Goal: Task Accomplishment & Management: Use online tool/utility

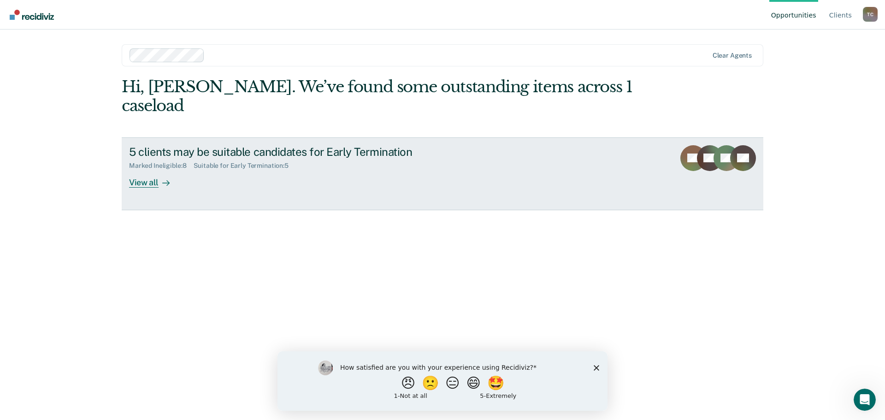
click at [142, 170] on div "View all" at bounding box center [155, 179] width 52 height 18
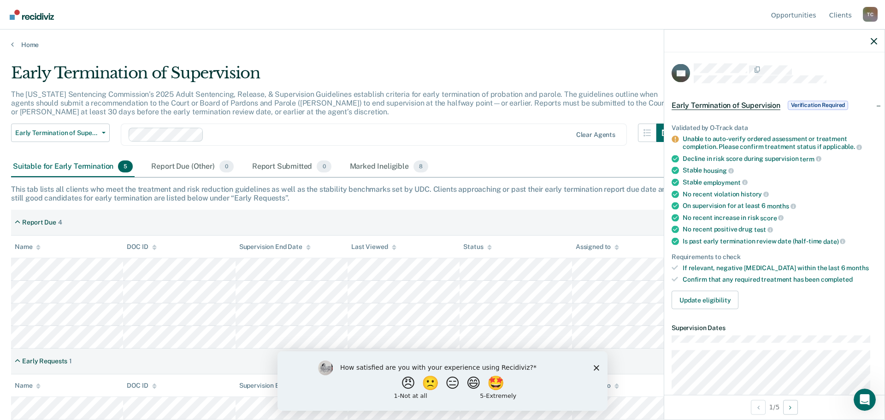
click at [821, 103] on span "Verification Required" at bounding box center [817, 104] width 60 height 9
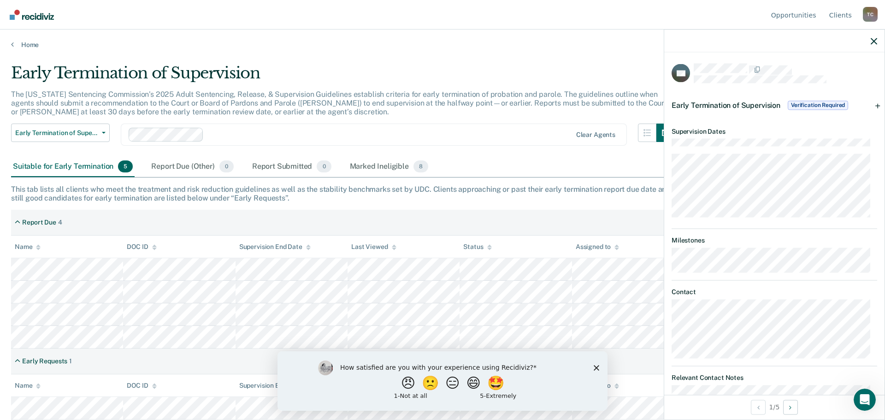
click at [821, 102] on span "Verification Required" at bounding box center [817, 104] width 60 height 9
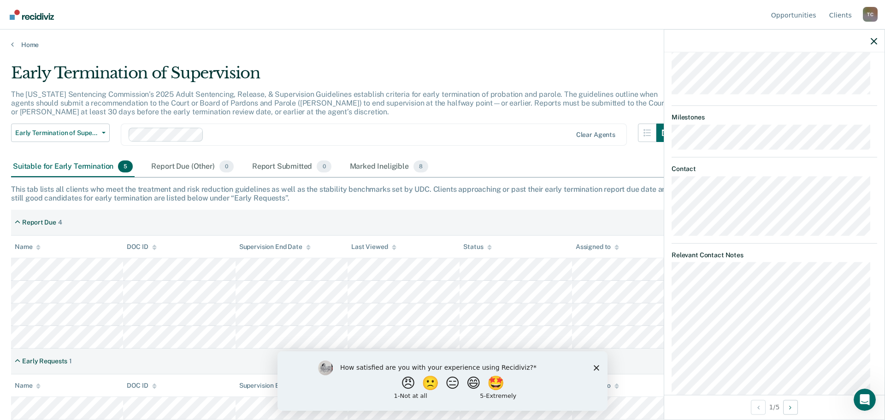
scroll to position [184, 0]
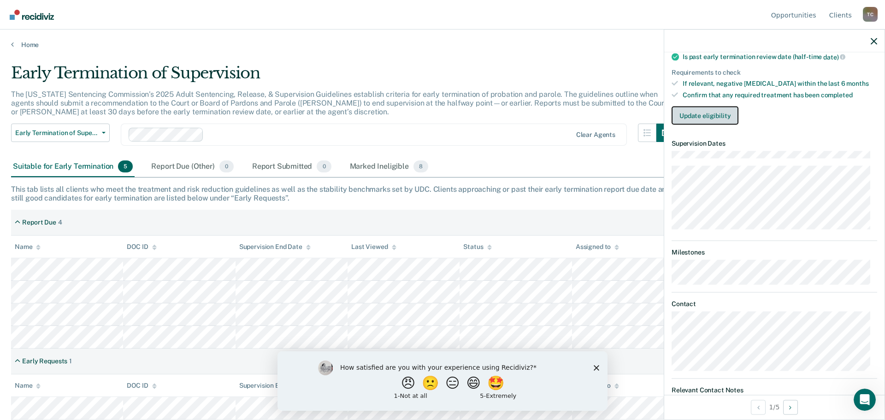
click at [696, 112] on button "Update eligibility" at bounding box center [704, 115] width 67 height 18
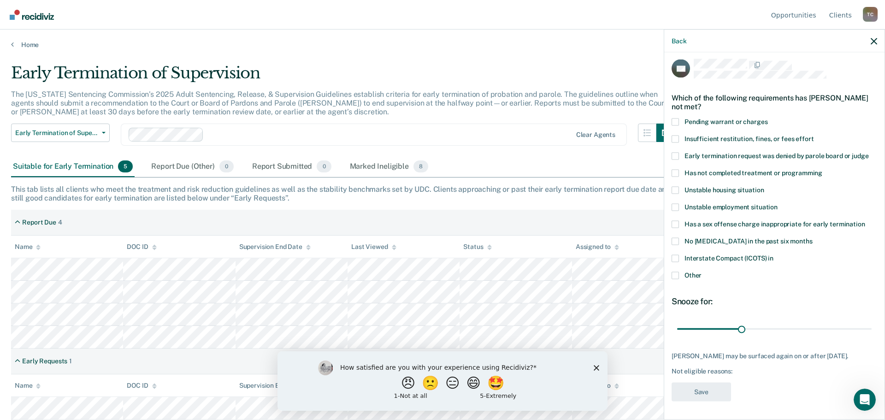
click at [676, 169] on span at bounding box center [674, 172] width 7 height 7
click at [822, 169] on input "Has not completed treatment or programming" at bounding box center [822, 169] width 0 height 0
click at [705, 395] on button "Save" at bounding box center [700, 391] width 59 height 19
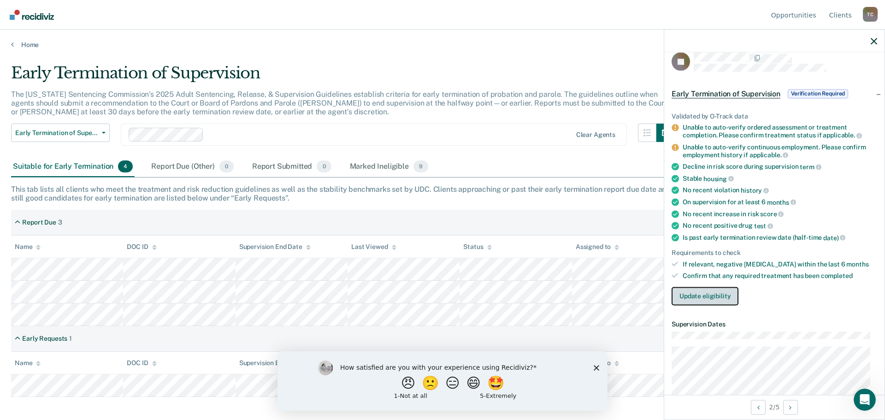
click at [691, 297] on button "Update eligibility" at bounding box center [704, 296] width 67 height 18
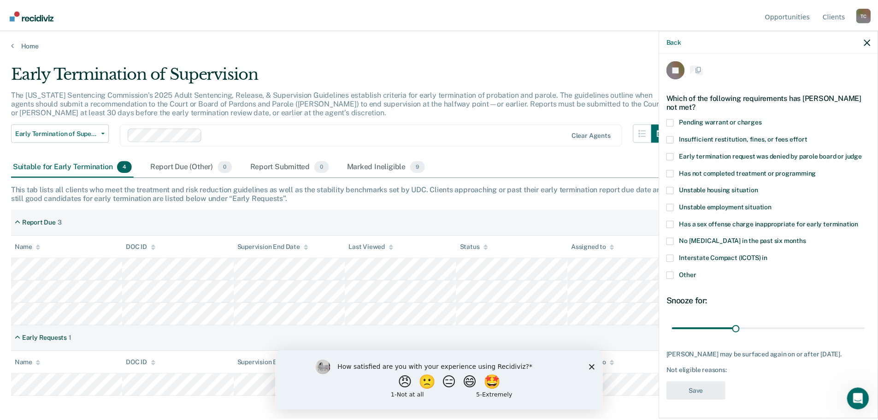
scroll to position [4, 0]
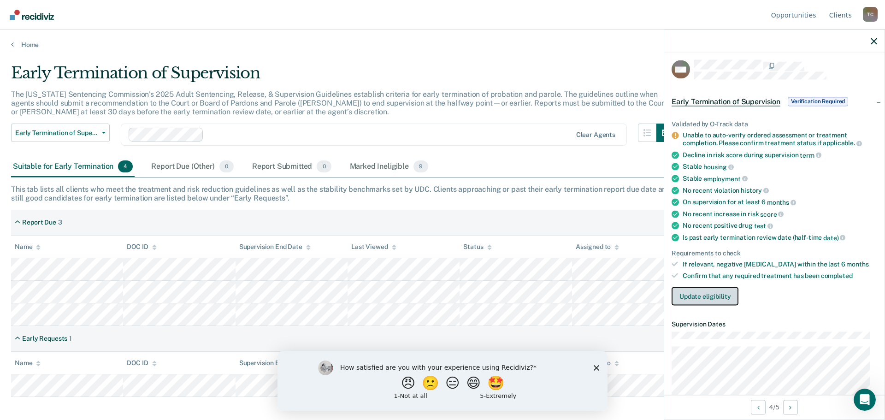
click at [720, 298] on button "Update eligibility" at bounding box center [704, 296] width 67 height 18
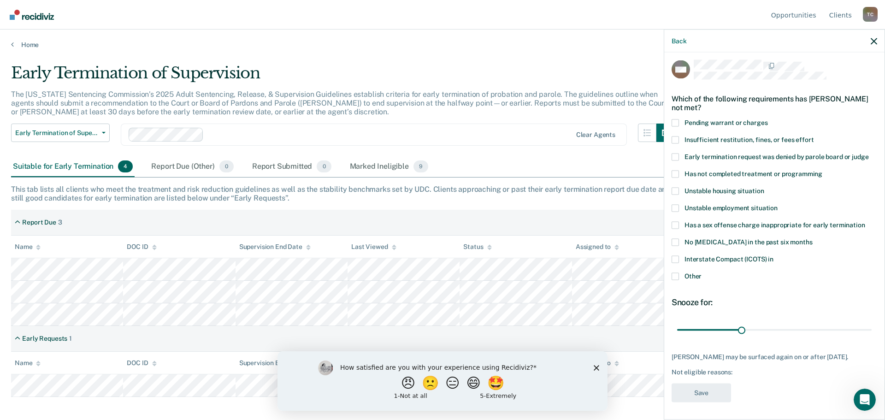
click at [676, 260] on span at bounding box center [674, 258] width 7 height 7
click at [773, 255] on input "Interstate Compact (ICOTS) in" at bounding box center [773, 255] width 0 height 0
click at [701, 399] on button "Save" at bounding box center [700, 392] width 59 height 19
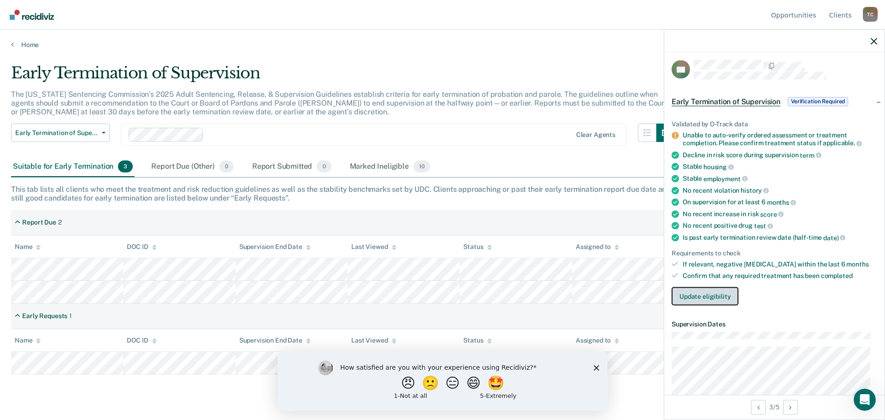
click at [706, 299] on button "Update eligibility" at bounding box center [704, 296] width 67 height 18
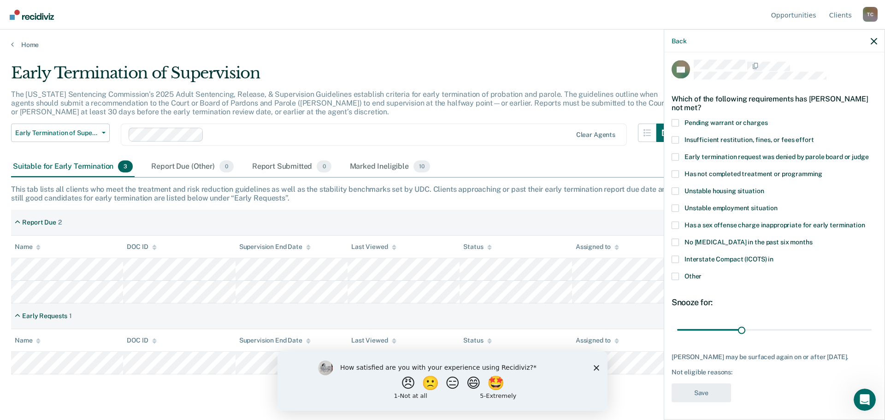
click at [674, 174] on span at bounding box center [674, 173] width 7 height 7
click at [822, 170] on input "Has not completed treatment or programming" at bounding box center [822, 170] width 0 height 0
click at [707, 391] on button "Save" at bounding box center [700, 392] width 59 height 19
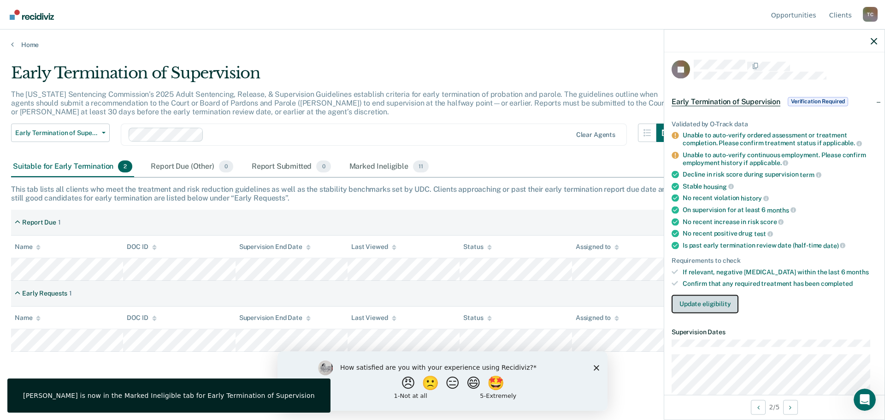
click at [701, 303] on button "Update eligibility" at bounding box center [704, 303] width 67 height 18
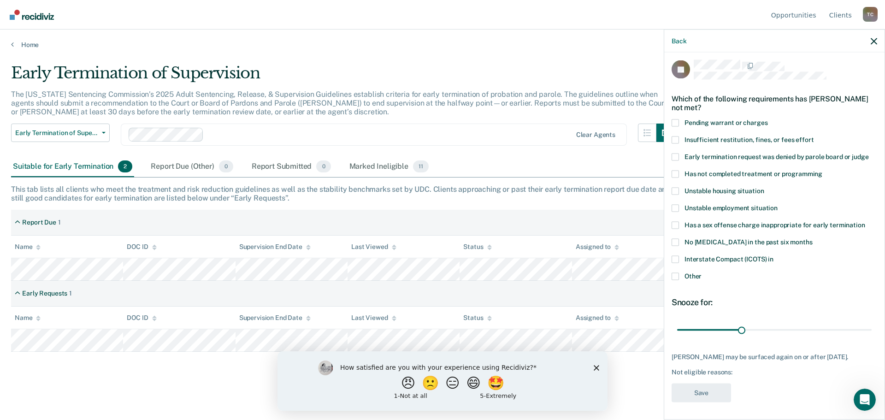
click at [674, 172] on span at bounding box center [674, 173] width 7 height 7
click at [822, 170] on input "Has not completed treatment or programming" at bounding box center [822, 170] width 0 height 0
click at [704, 392] on button "Save" at bounding box center [700, 392] width 59 height 19
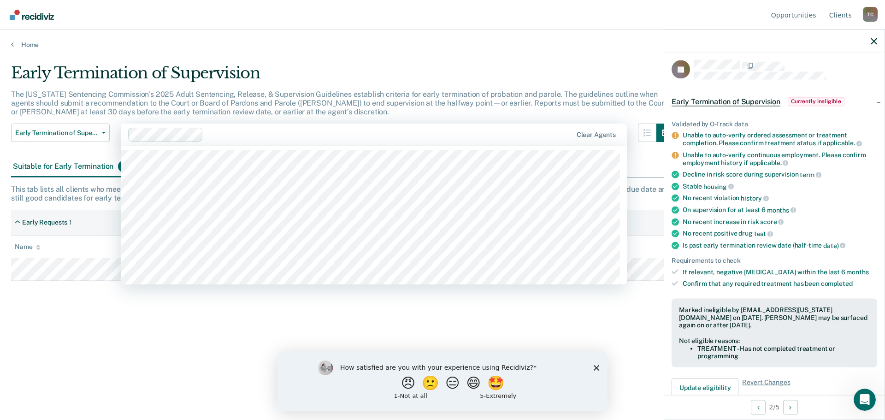
click at [220, 326] on div "Early Termination of Supervision The [US_STATE] Sentencing Commission’s 2025 Ad…" at bounding box center [442, 207] width 862 height 287
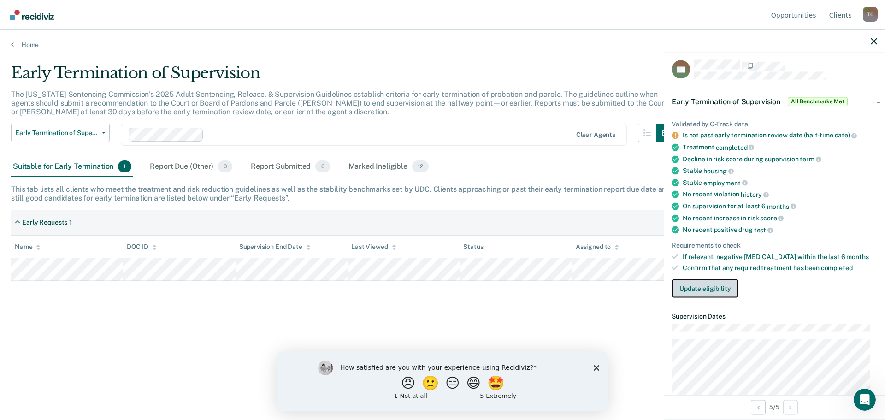
click at [716, 283] on button "Update eligibility" at bounding box center [704, 288] width 67 height 18
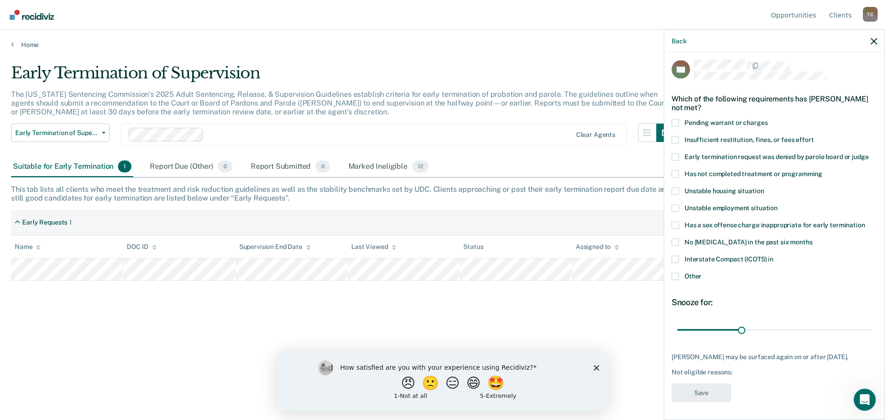
click at [674, 170] on span at bounding box center [674, 173] width 7 height 7
click at [822, 170] on input "Has not completed treatment or programming" at bounding box center [822, 170] width 0 height 0
click at [703, 392] on button "Save" at bounding box center [700, 392] width 59 height 19
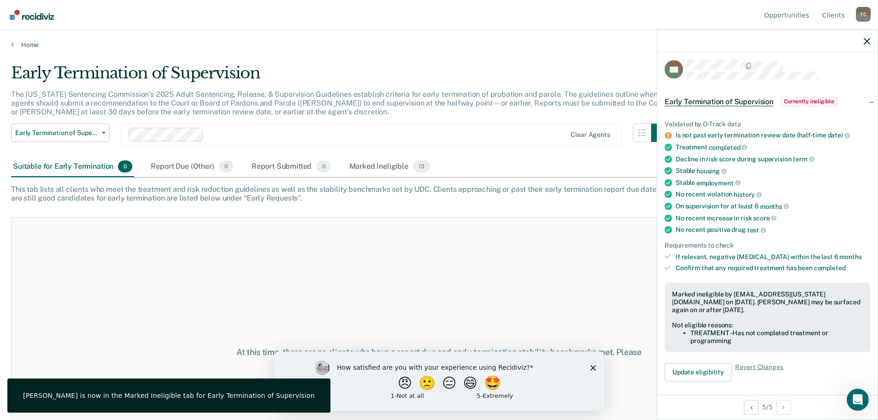
click at [595, 368] on div "How satisfied are you with your experience using Recidiviz? 😠 🙁 😑 😄 🤩 1 - Not a…" at bounding box center [439, 380] width 330 height 59
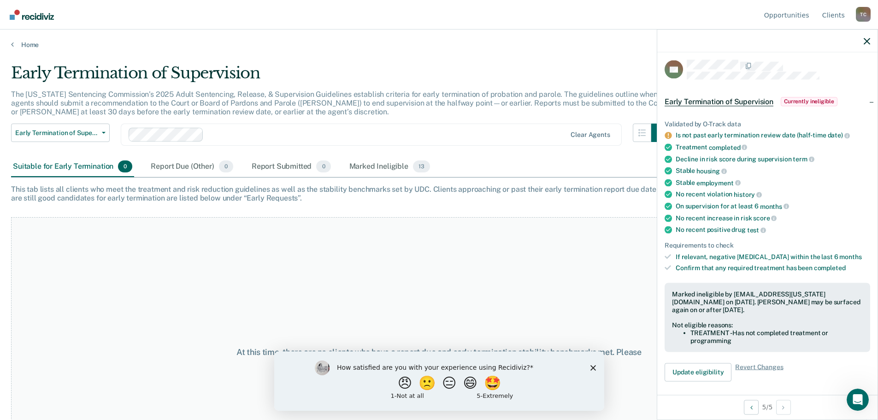
click at [592, 366] on polygon "Close survey" at bounding box center [593, 367] width 6 height 6
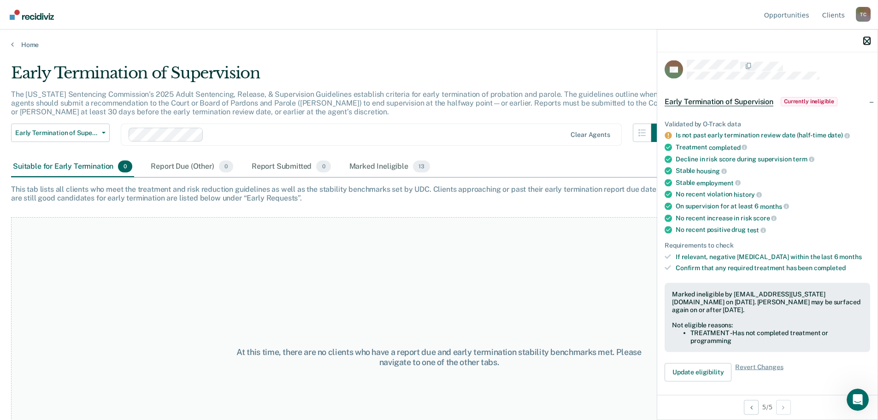
click at [866, 41] on icon "button" at bounding box center [866, 41] width 6 height 6
